Goal: Transaction & Acquisition: Purchase product/service

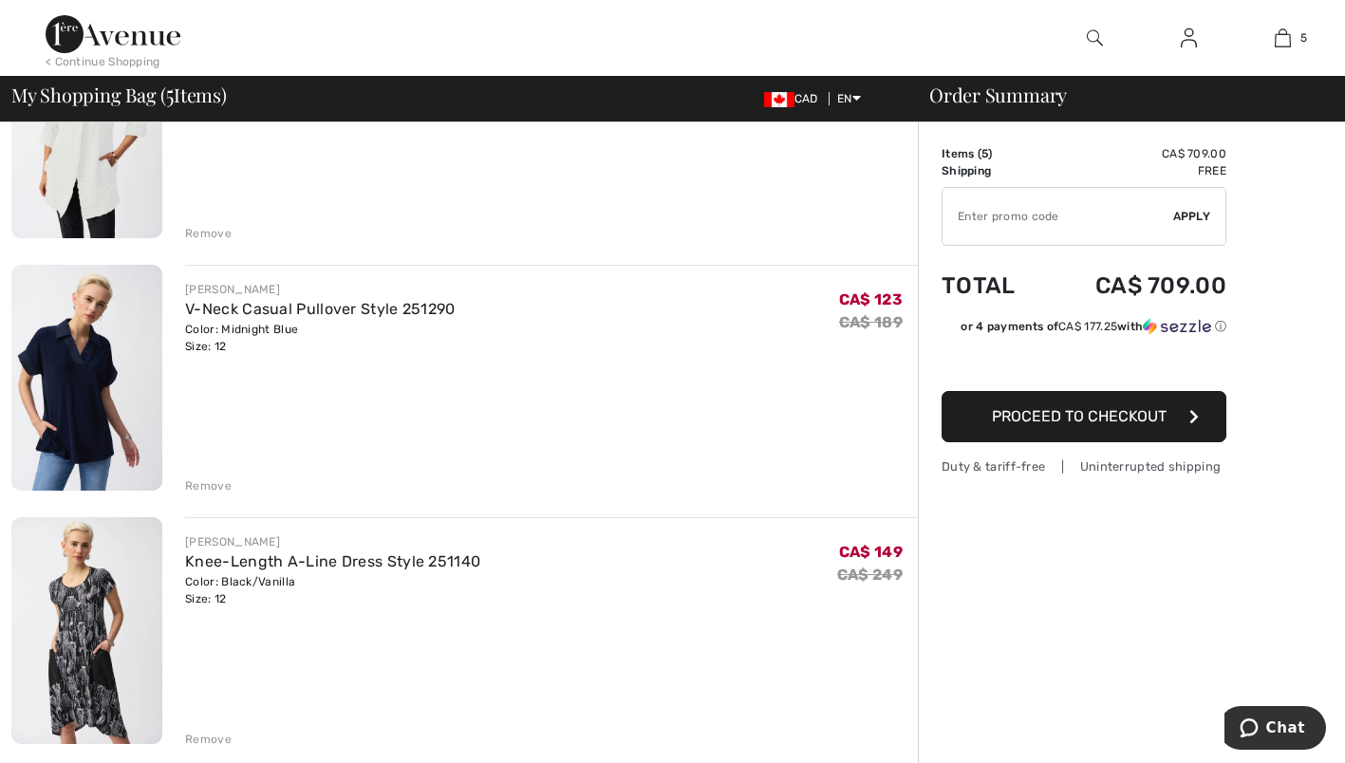
scroll to position [750, 0]
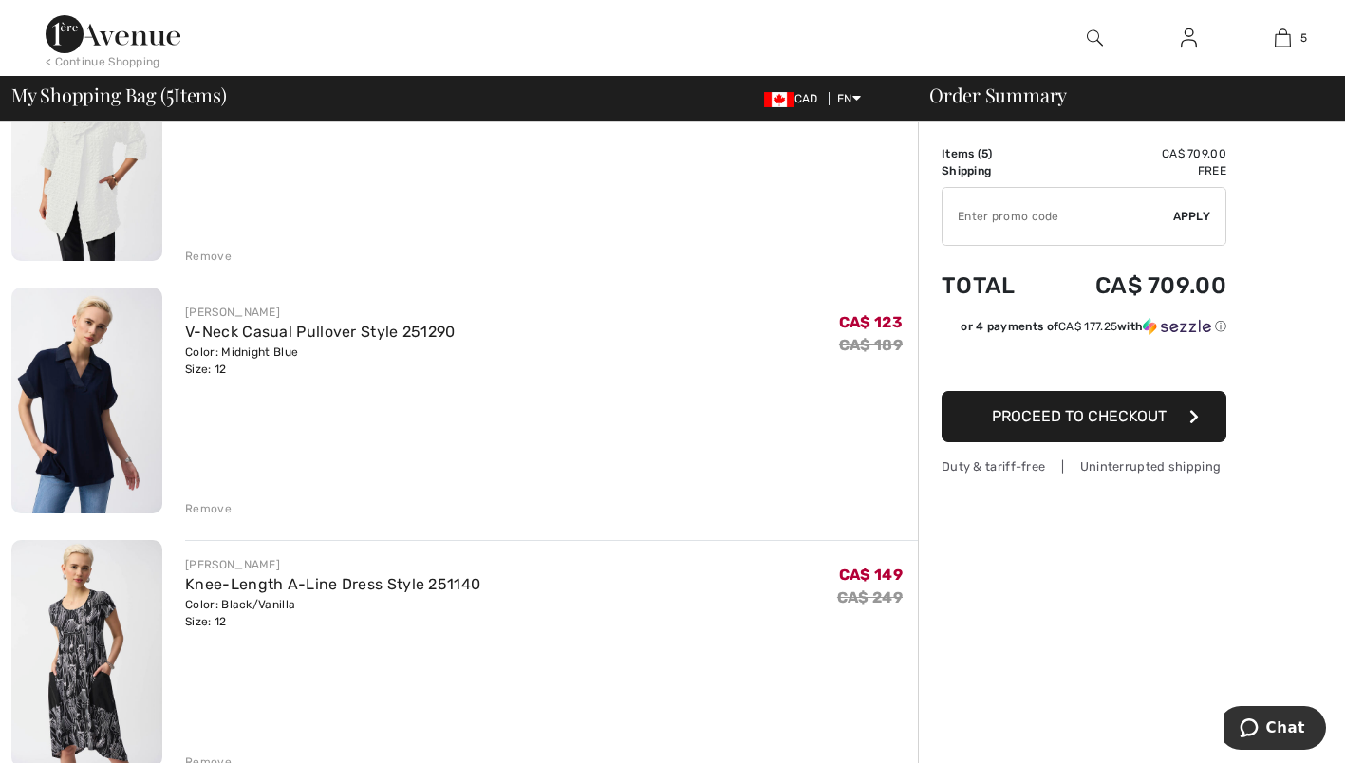
click at [200, 508] on div "Remove" at bounding box center [208, 508] width 47 height 17
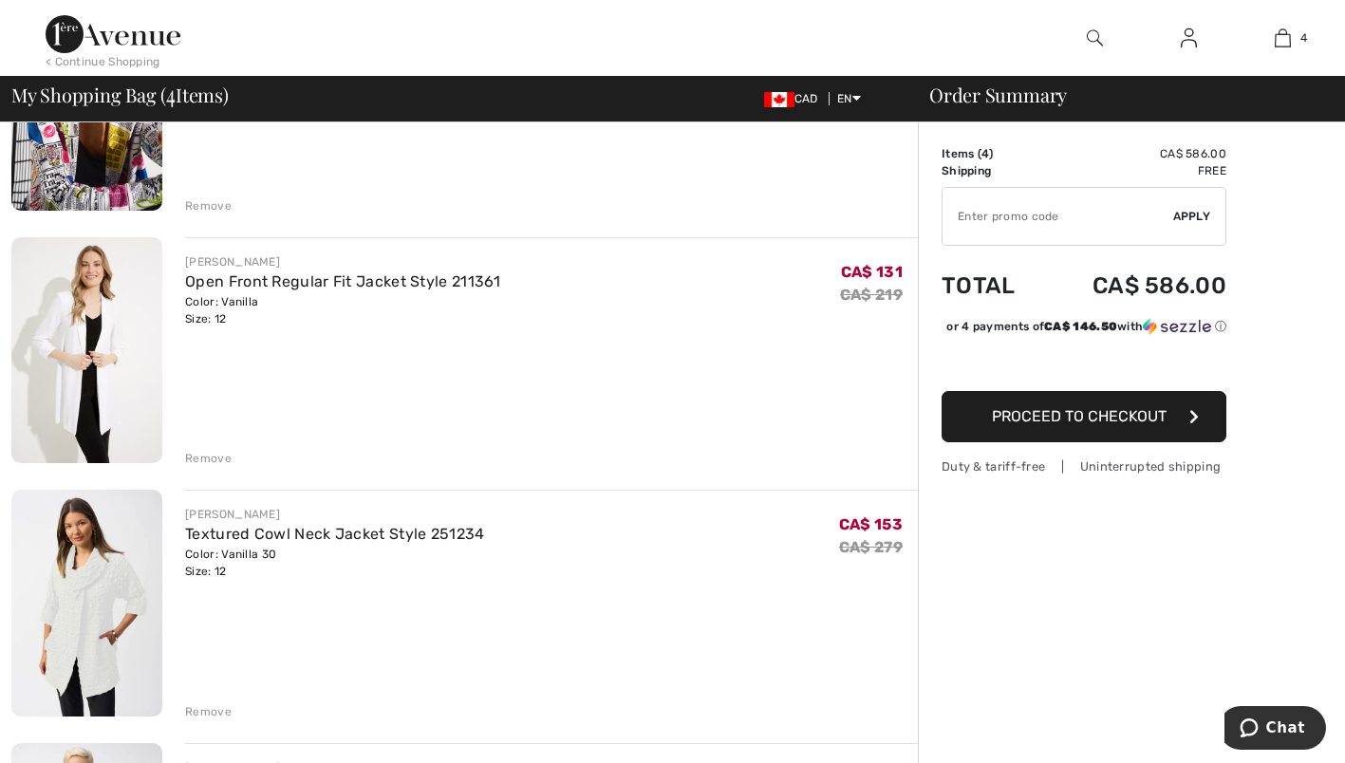
scroll to position [297, 0]
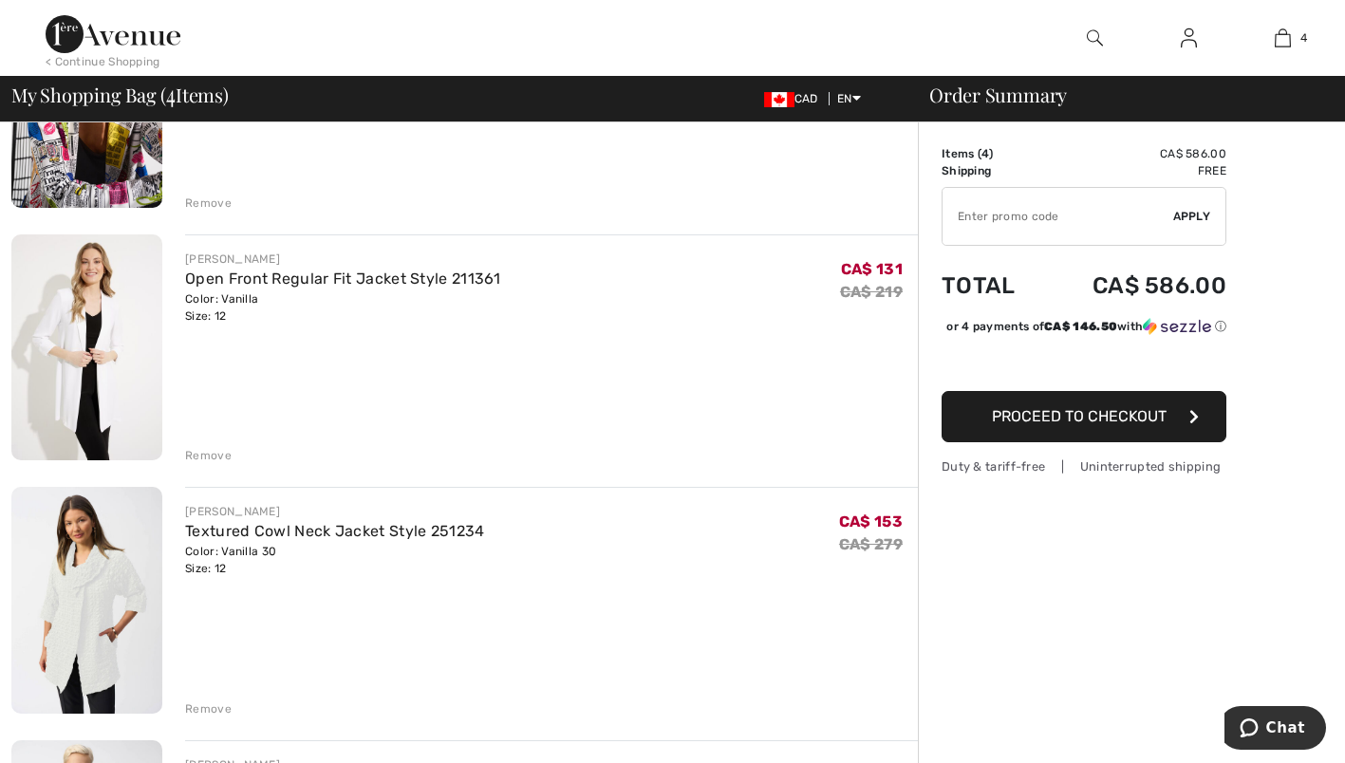
click at [101, 594] on img at bounding box center [86, 600] width 151 height 226
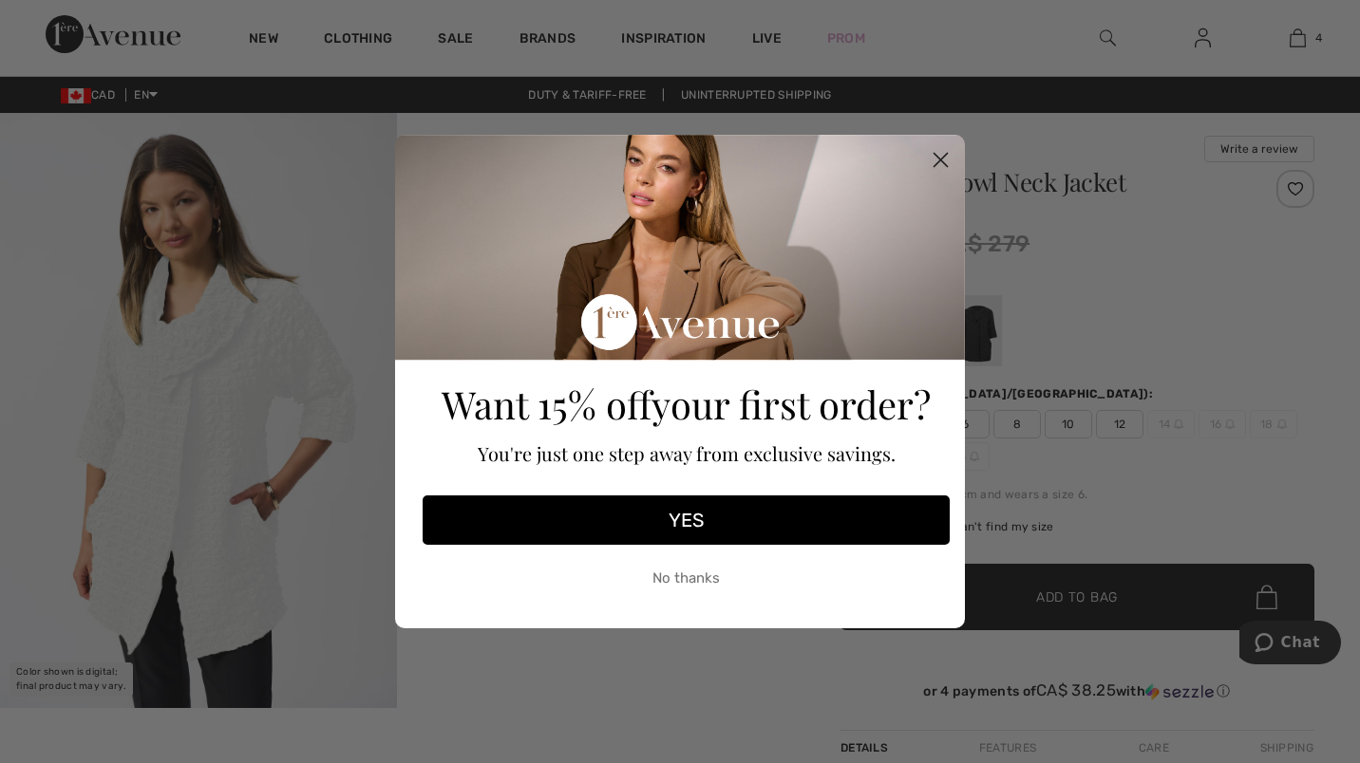
click at [940, 154] on circle "Close dialog" at bounding box center [940, 159] width 31 height 31
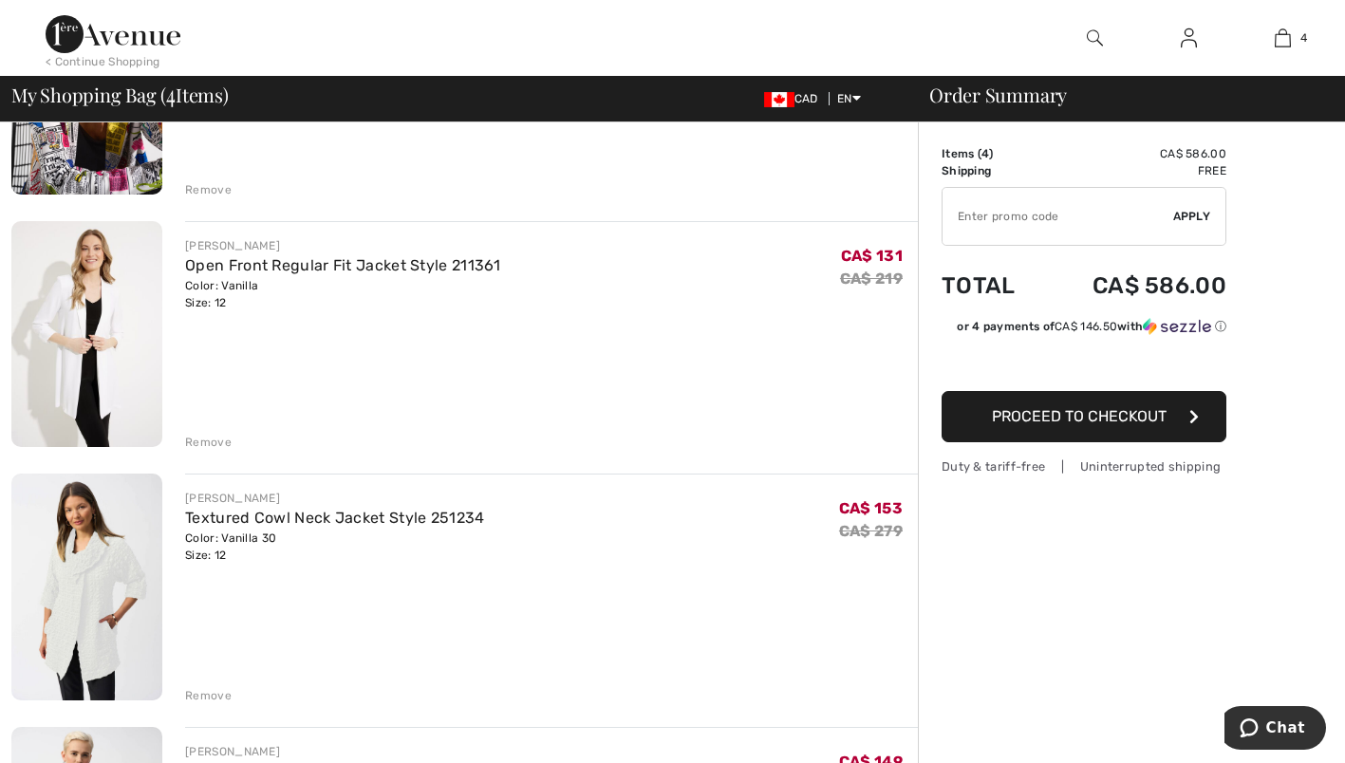
click at [102, 330] on img at bounding box center [86, 334] width 151 height 227
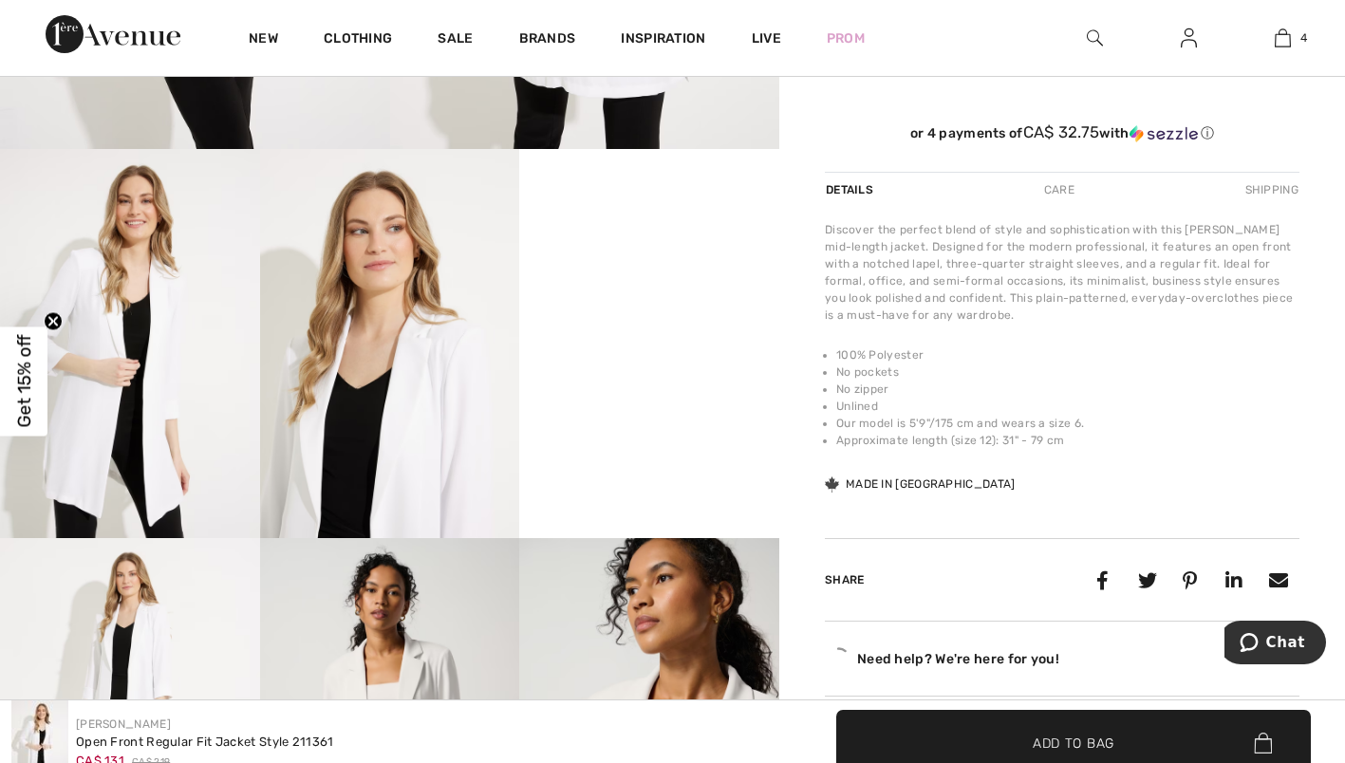
scroll to position [570, 0]
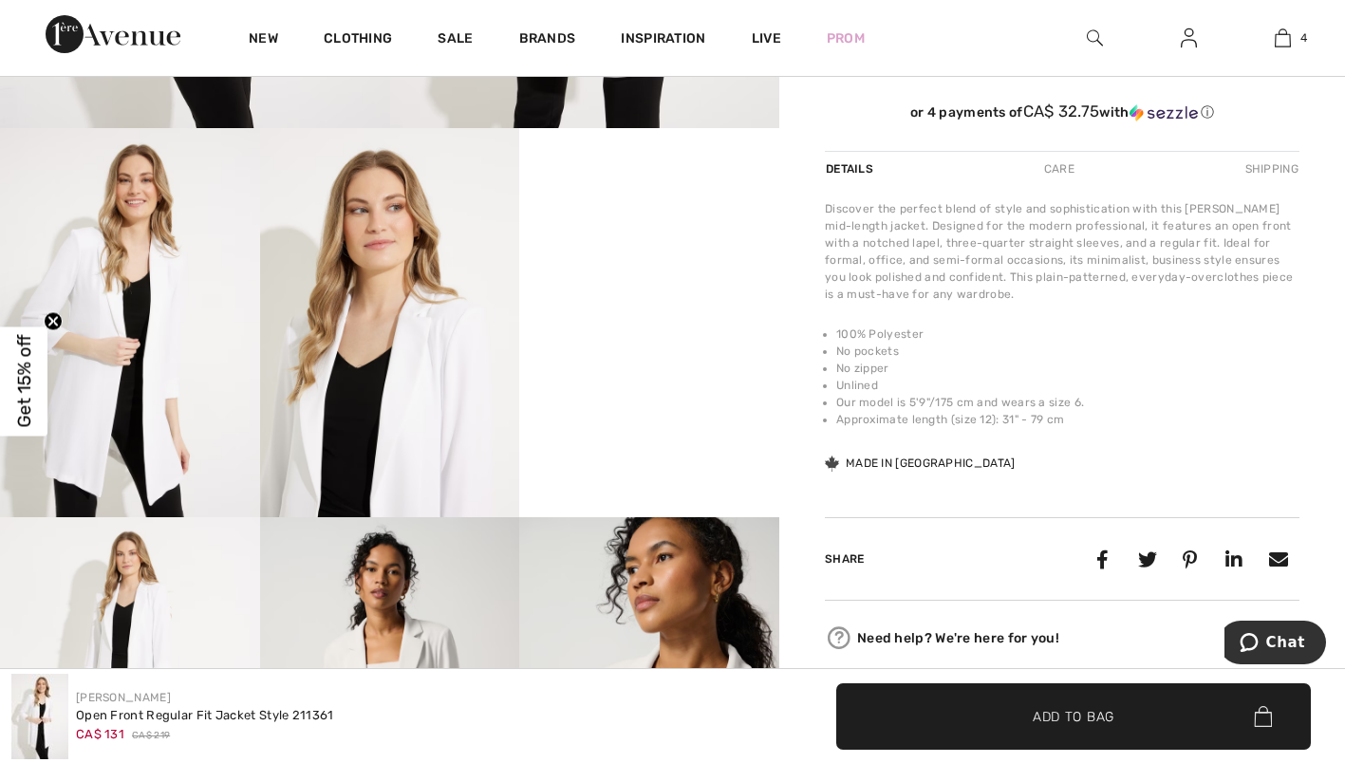
click at [638, 258] on video "Your browser does not support the video tag." at bounding box center [649, 193] width 260 height 130
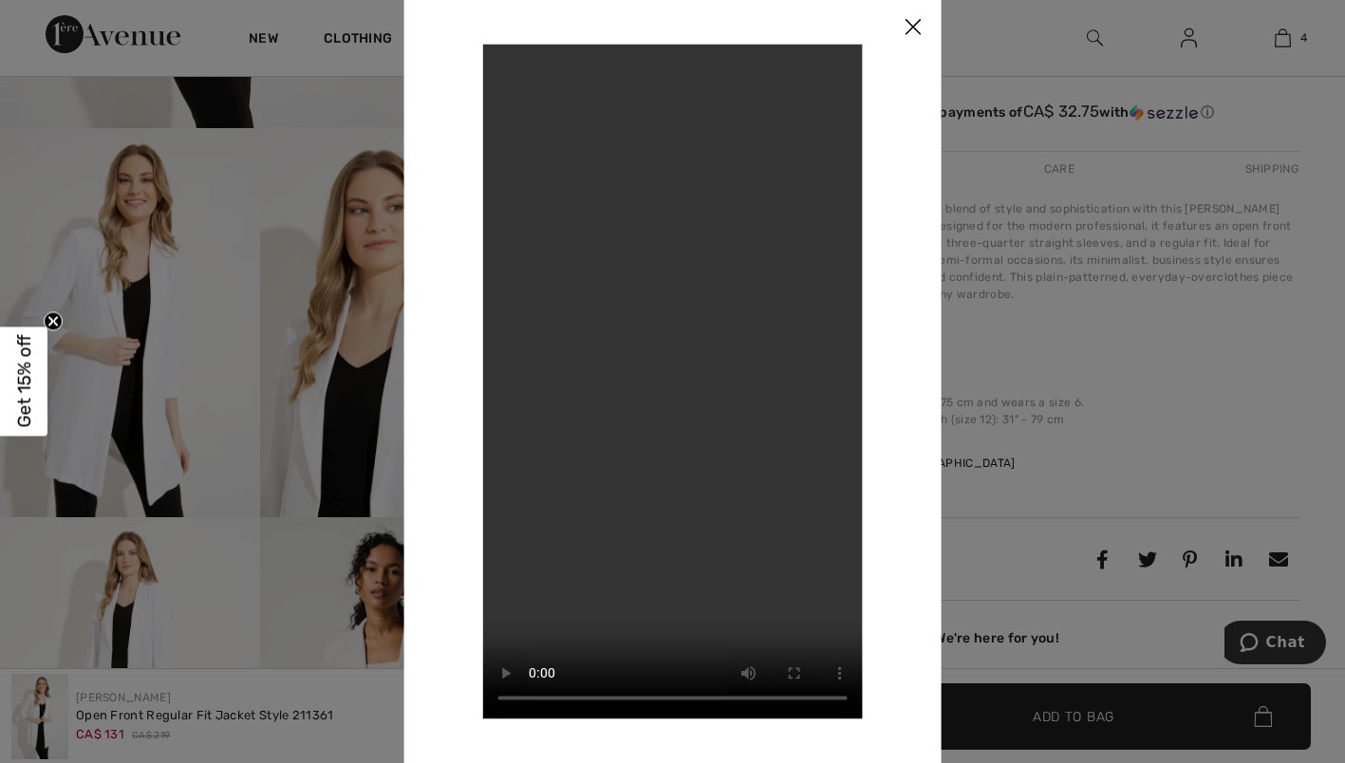
click at [911, 24] on img at bounding box center [913, 27] width 57 height 59
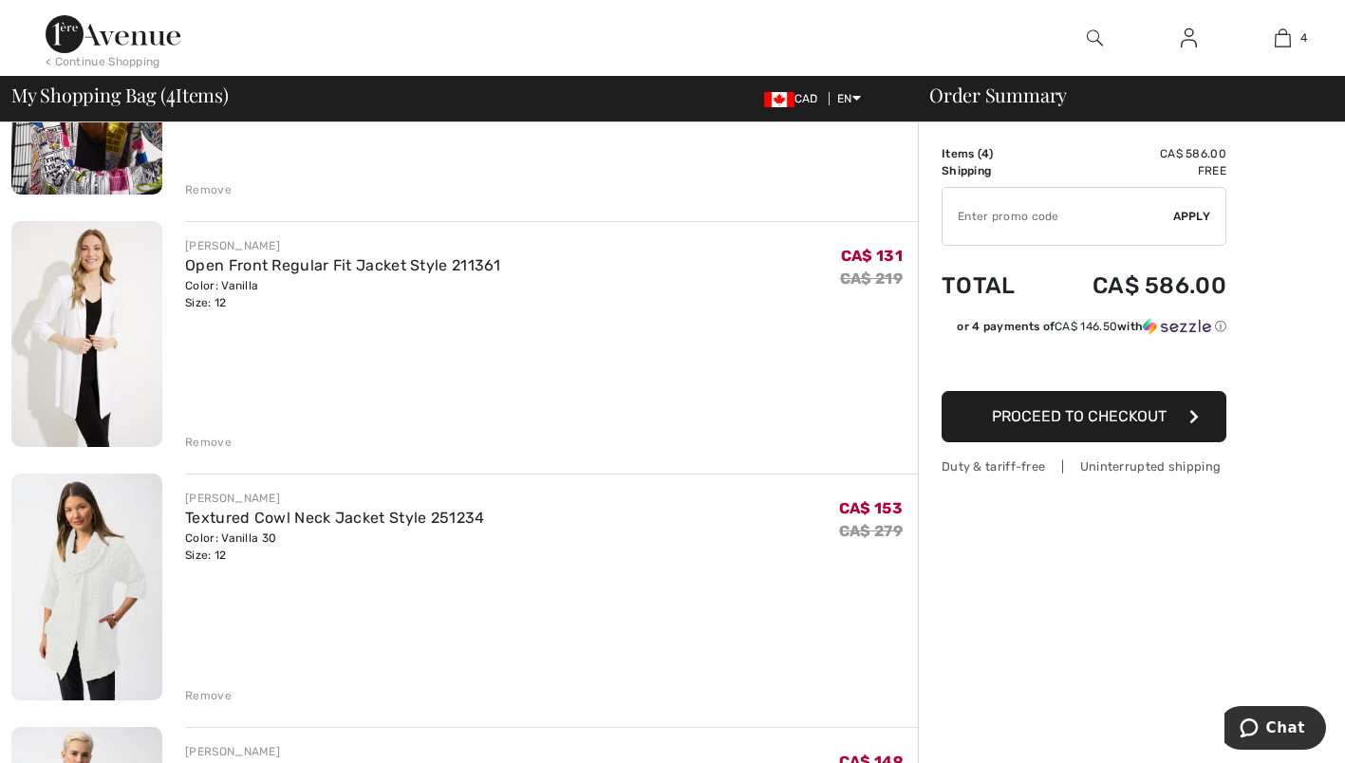
click at [75, 142] on img at bounding box center [86, 81] width 151 height 227
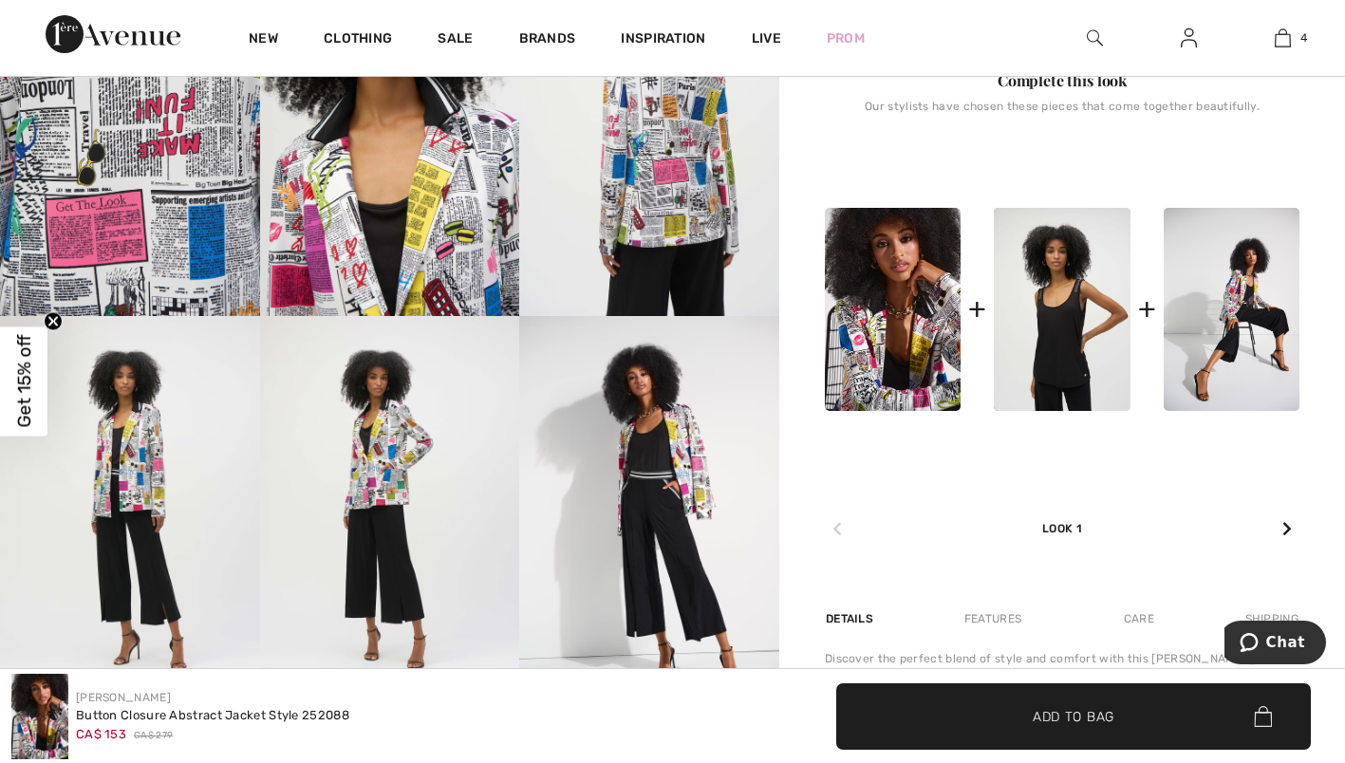
scroll to position [795, 0]
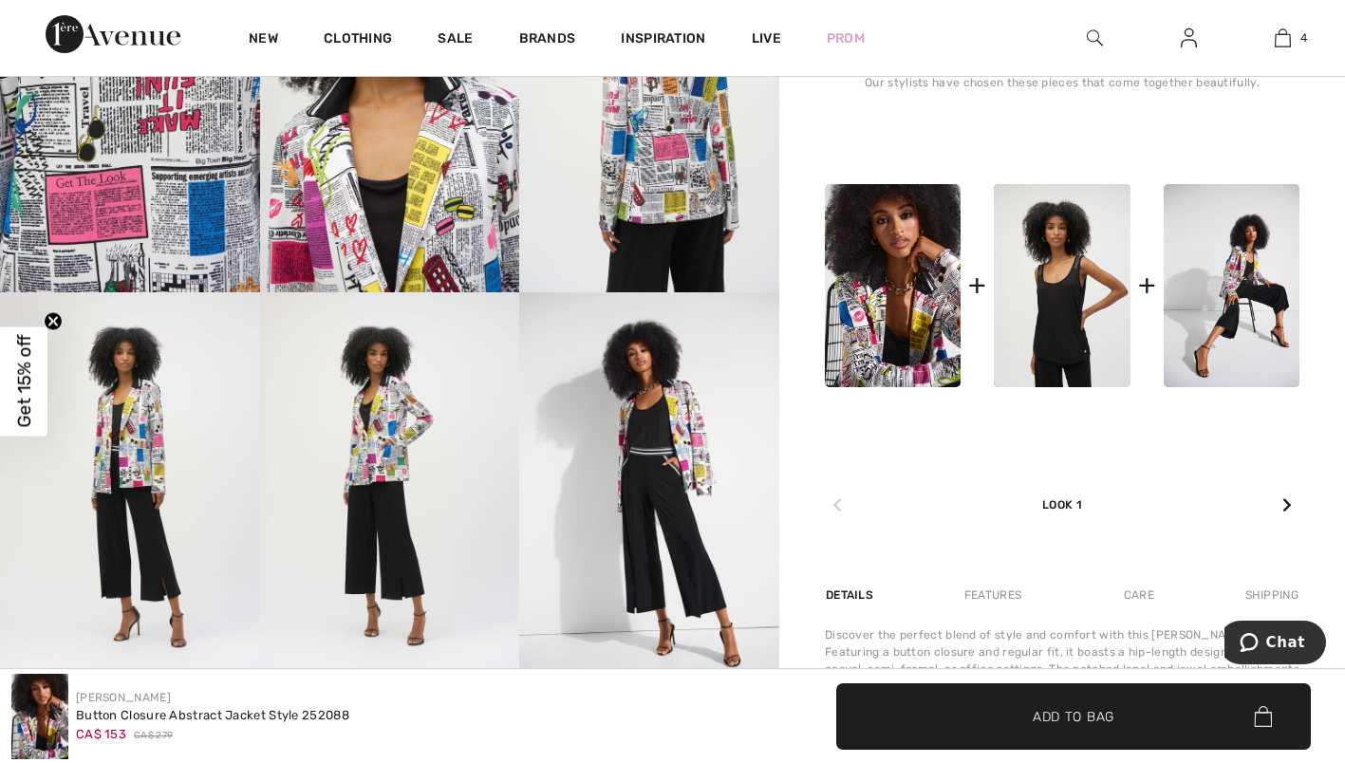
click at [372, 455] on img at bounding box center [390, 486] width 260 height 389
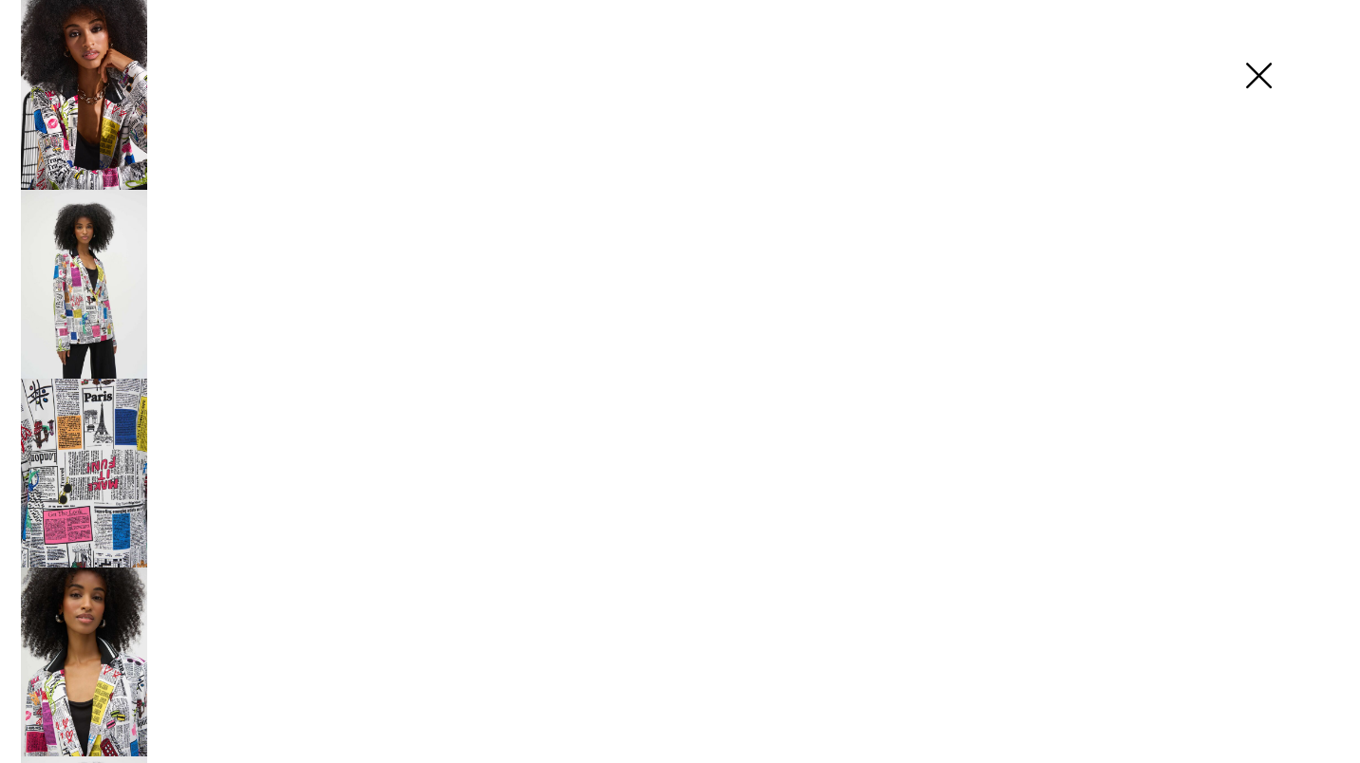
scroll to position [805, 0]
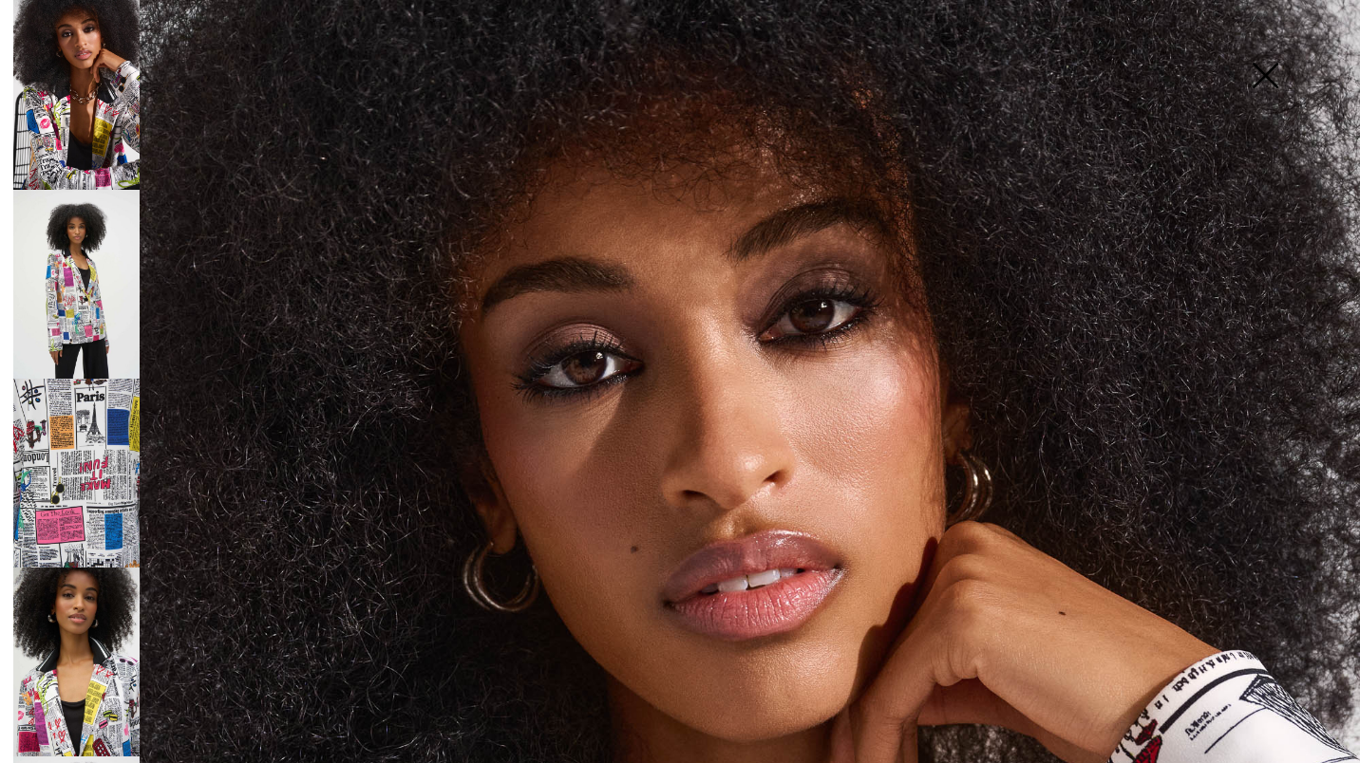
click at [55, 273] on img at bounding box center [76, 284] width 126 height 189
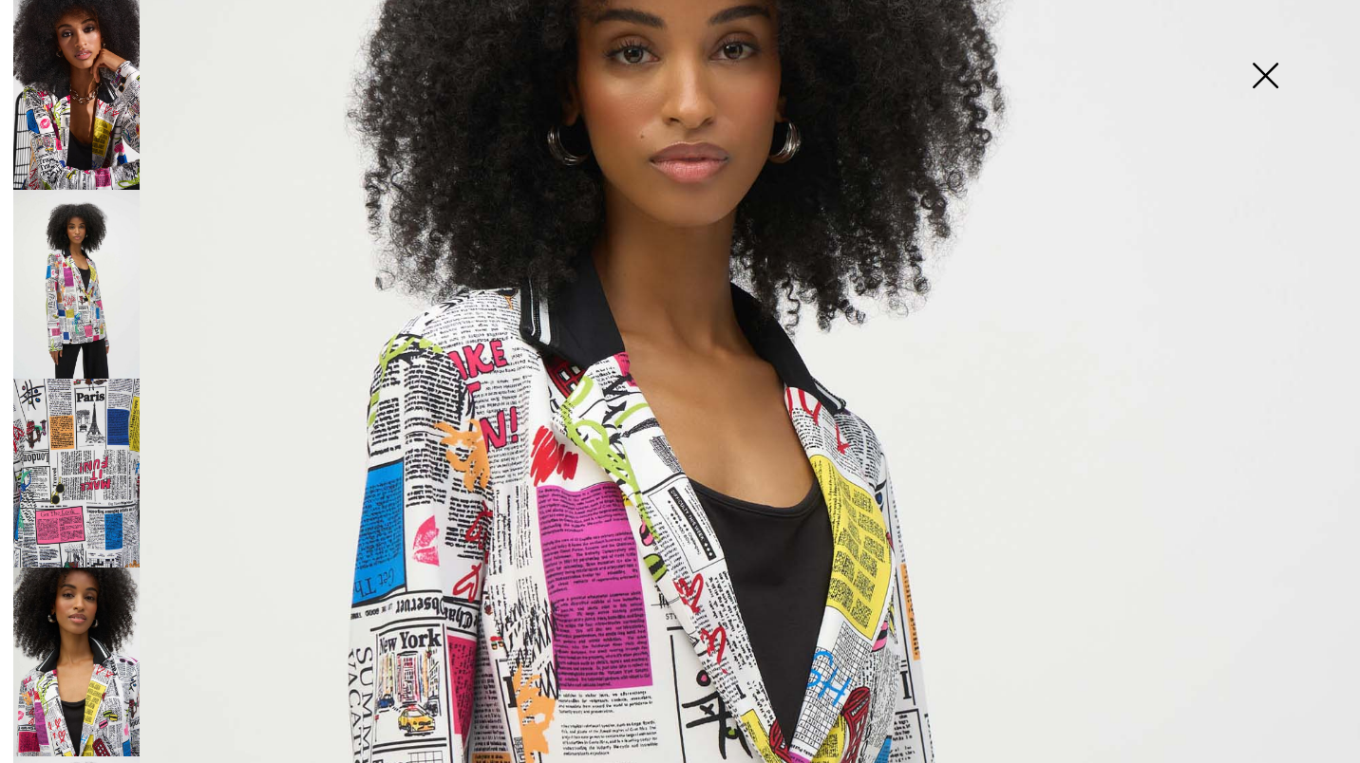
scroll to position [349, 0]
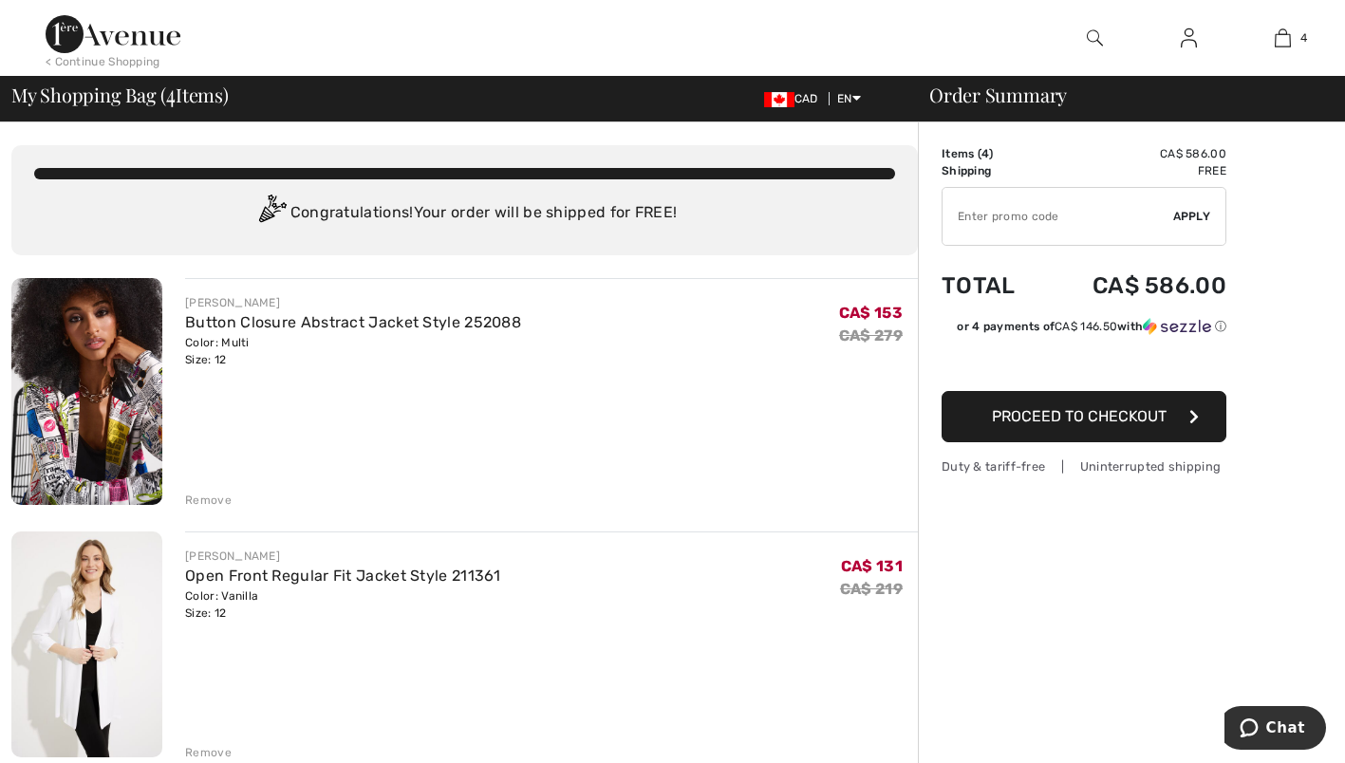
click at [205, 500] on div "Remove" at bounding box center [208, 500] width 47 height 17
